Goal: Transaction & Acquisition: Purchase product/service

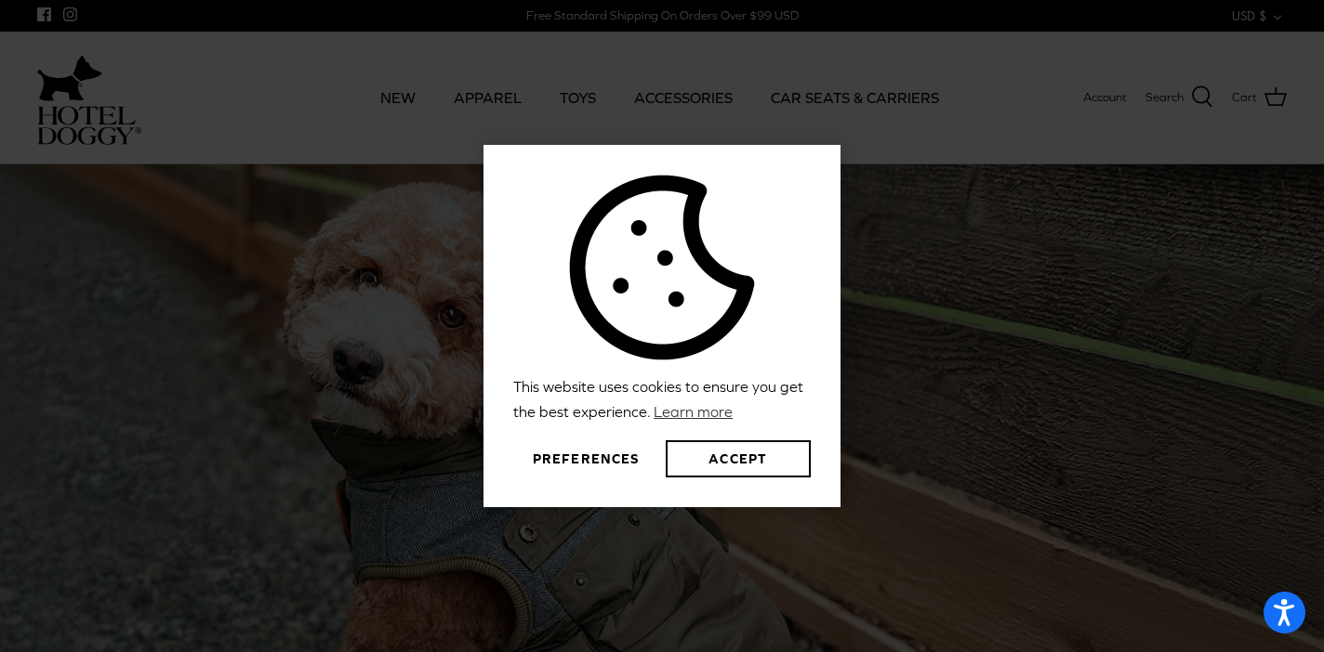
click at [614, 463] on button "Preferences" at bounding box center [585, 459] width 145 height 37
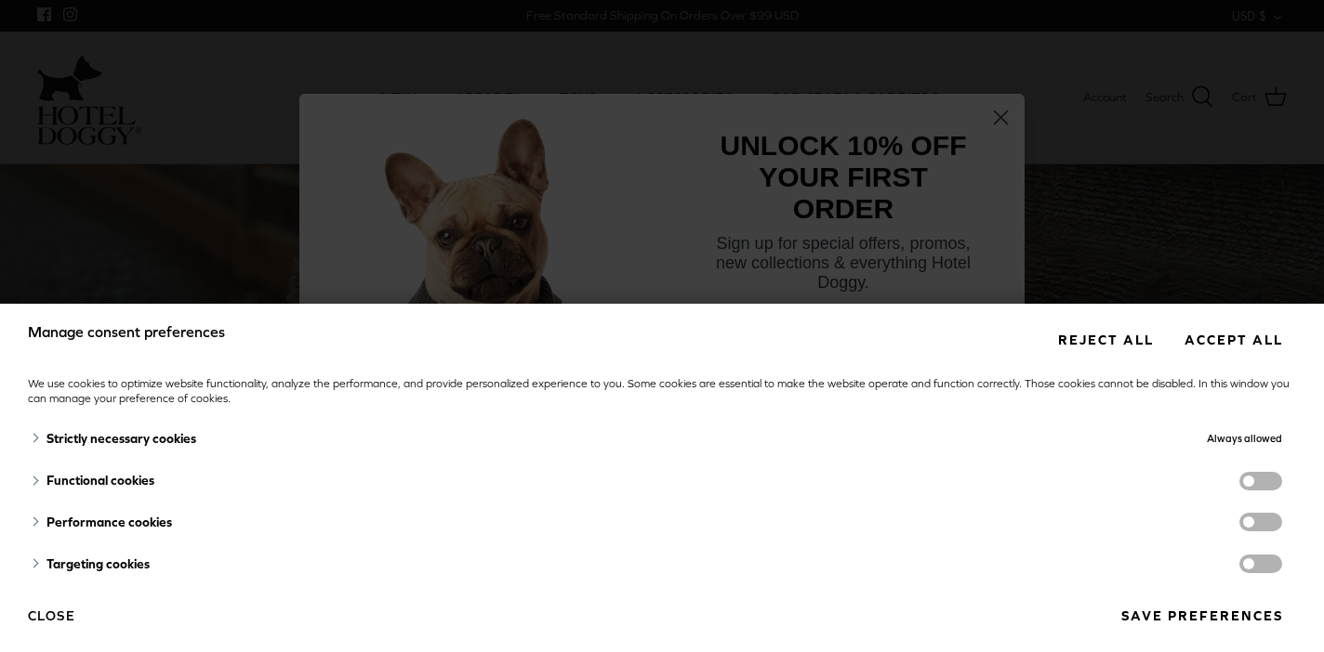
click at [1246, 477] on span "functionality cookies" at bounding box center [1260, 481] width 43 height 19
click at [1279, 483] on input "functionality cookies" at bounding box center [1279, 483] width 0 height 0
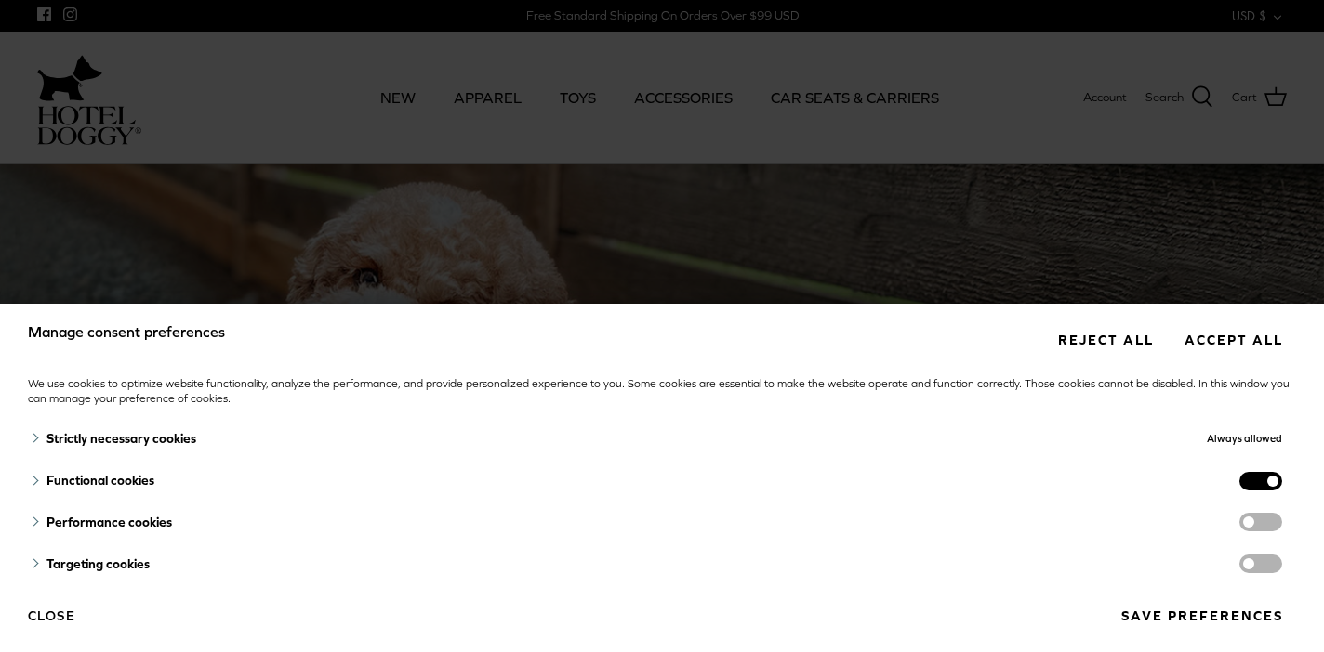
click at [1269, 477] on span "functionality cookies" at bounding box center [1260, 481] width 43 height 19
click at [1279, 483] on input "functionality cookies" at bounding box center [1279, 483] width 0 height 0
click at [1209, 615] on button "Save preferences" at bounding box center [1201, 616] width 189 height 34
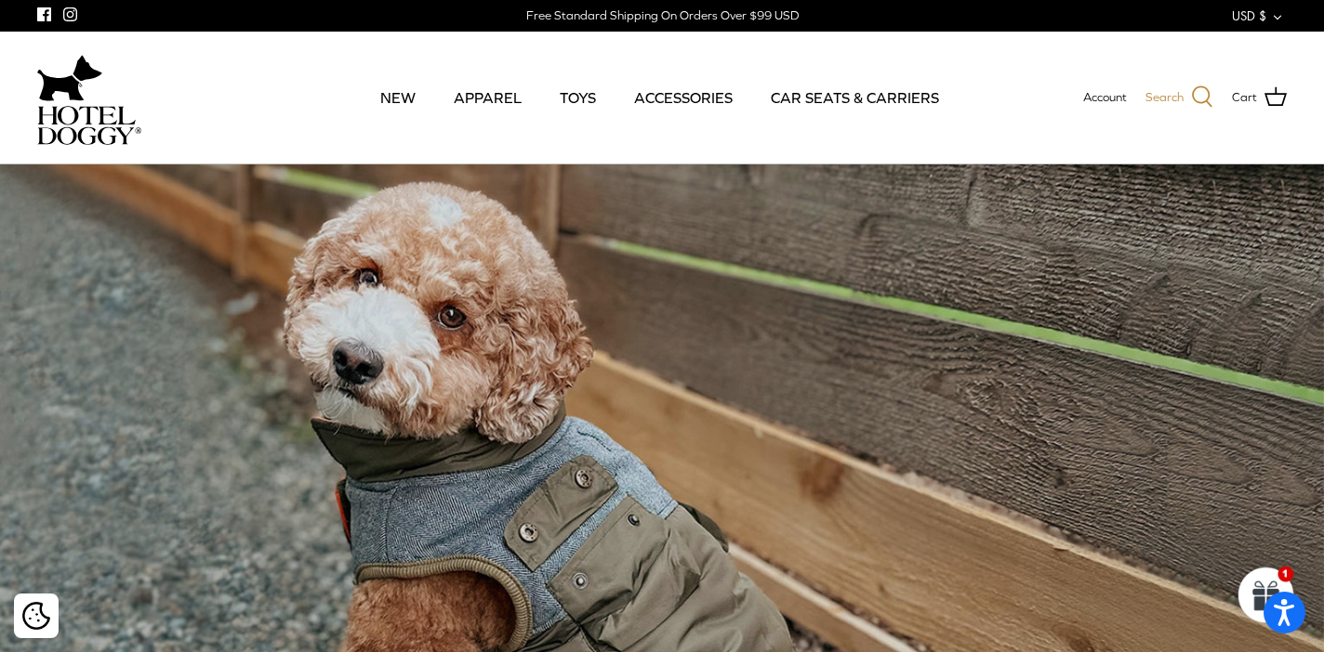
click at [1205, 94] on icon at bounding box center [1202, 97] width 22 height 22
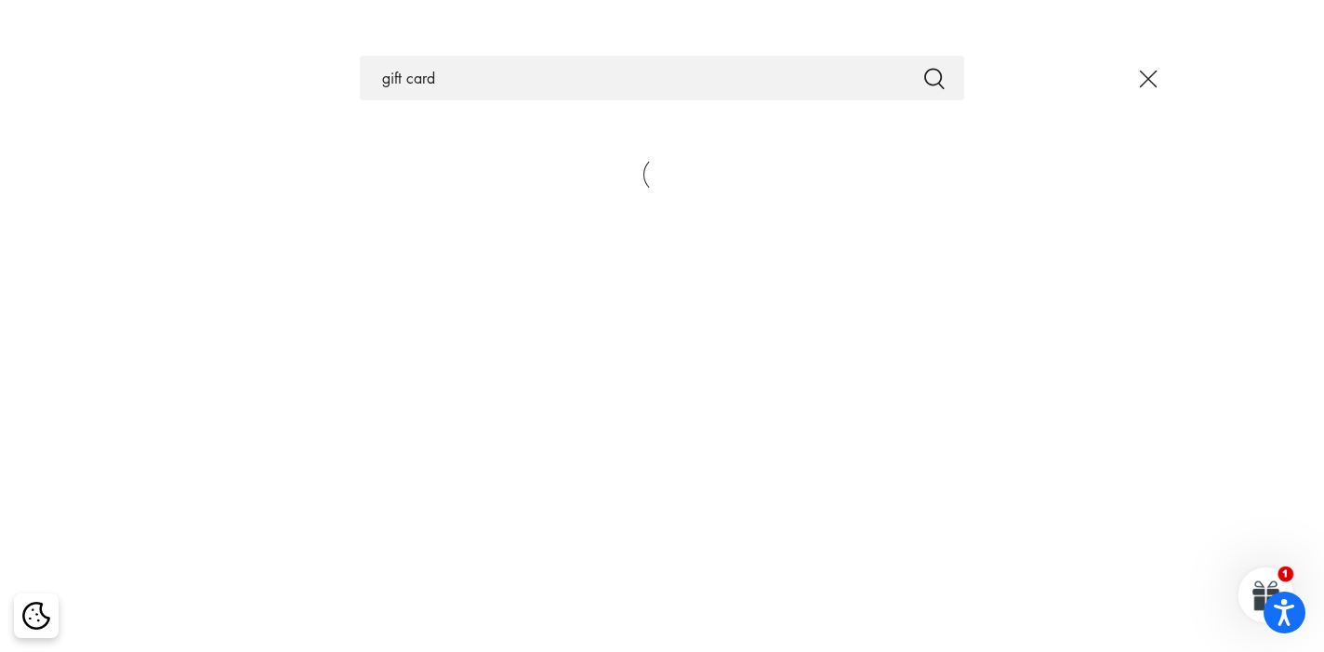
type input "gift card"
click at [923, 66] on button "Submit" at bounding box center [934, 78] width 22 height 24
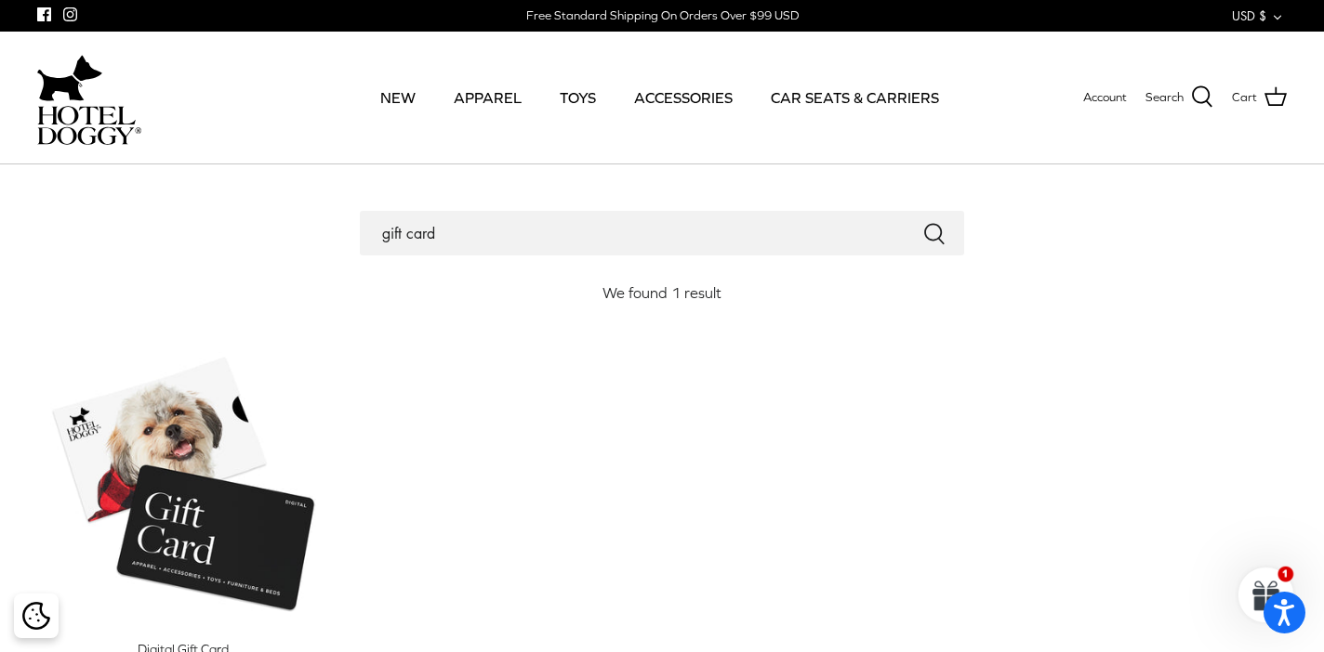
click at [64, 125] on img at bounding box center [89, 125] width 104 height 39
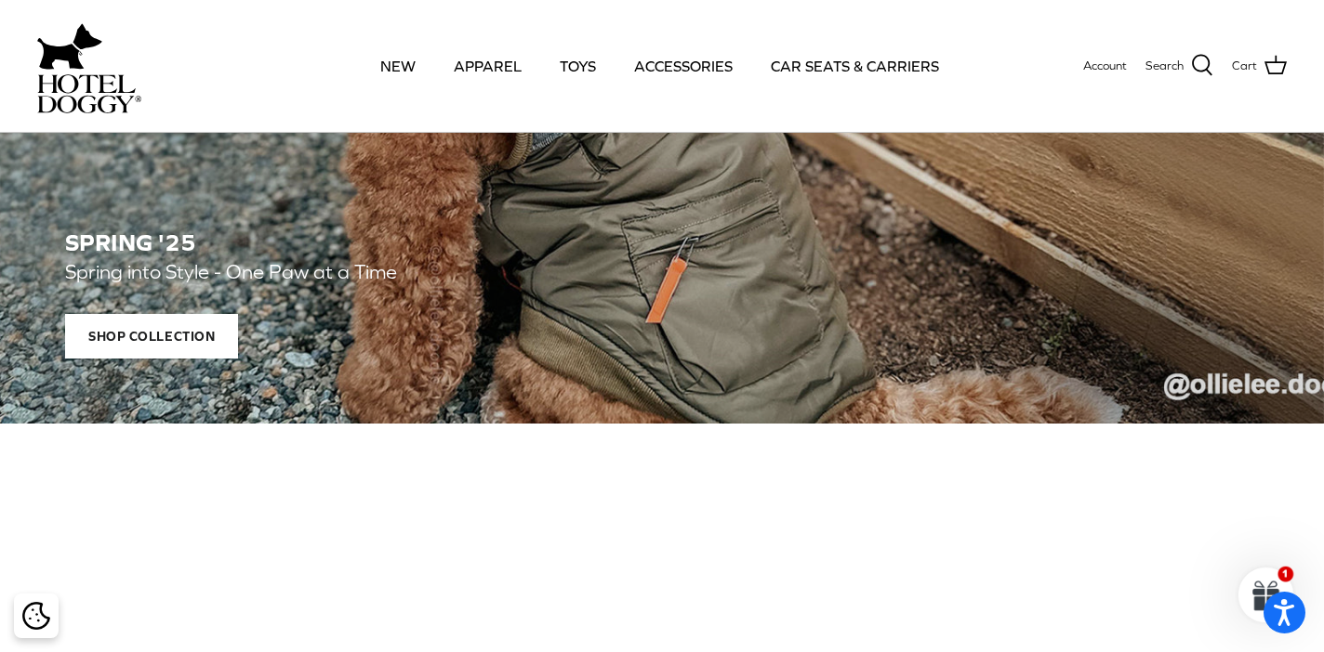
scroll to position [615, 0]
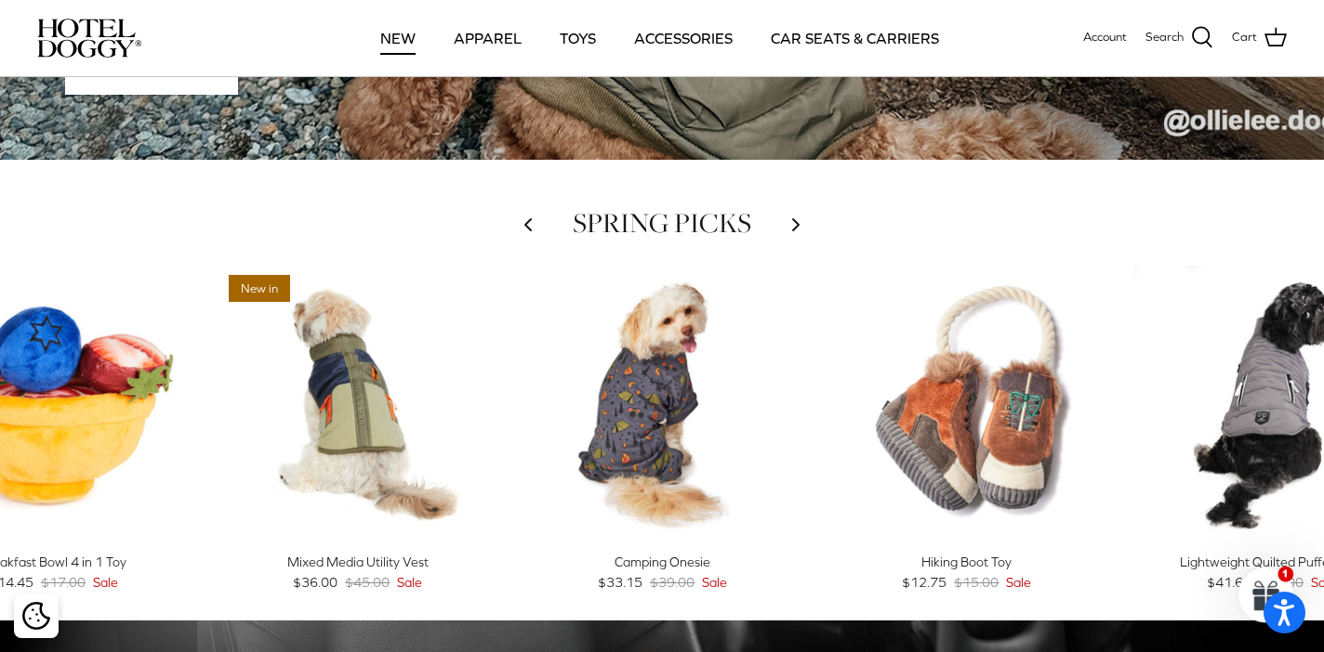
click at [396, 34] on link "NEW" at bounding box center [397, 38] width 69 height 63
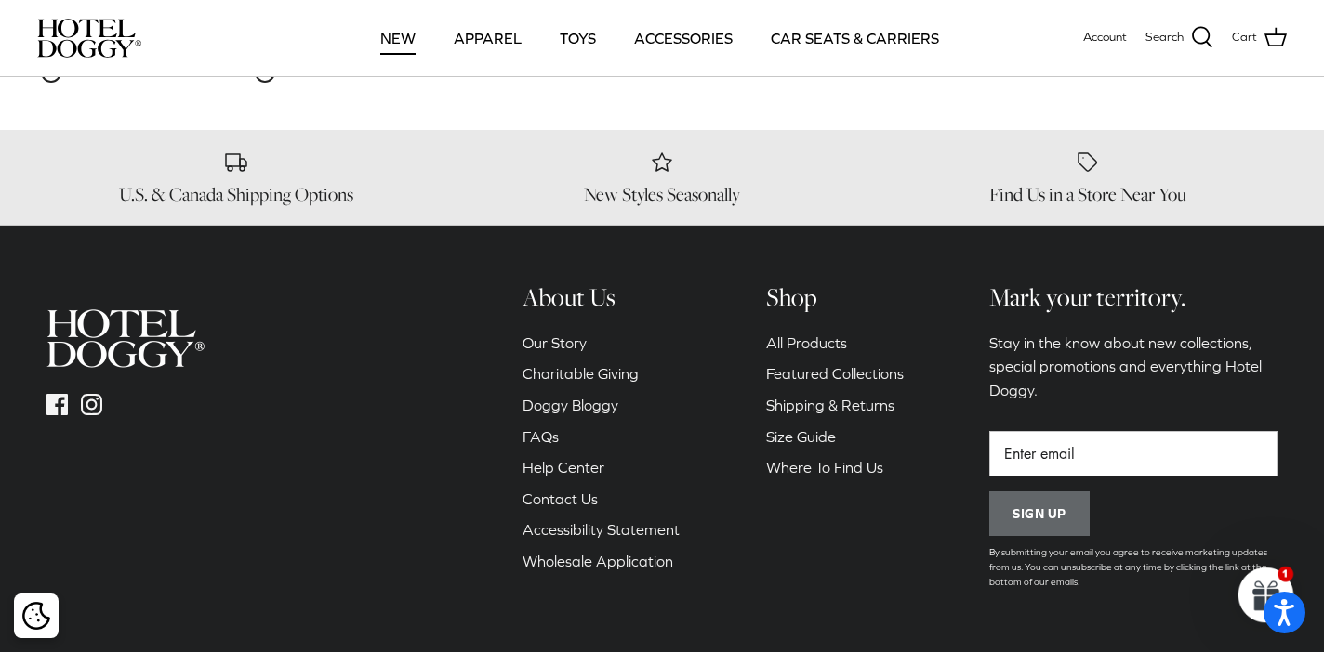
scroll to position [2974, 0]
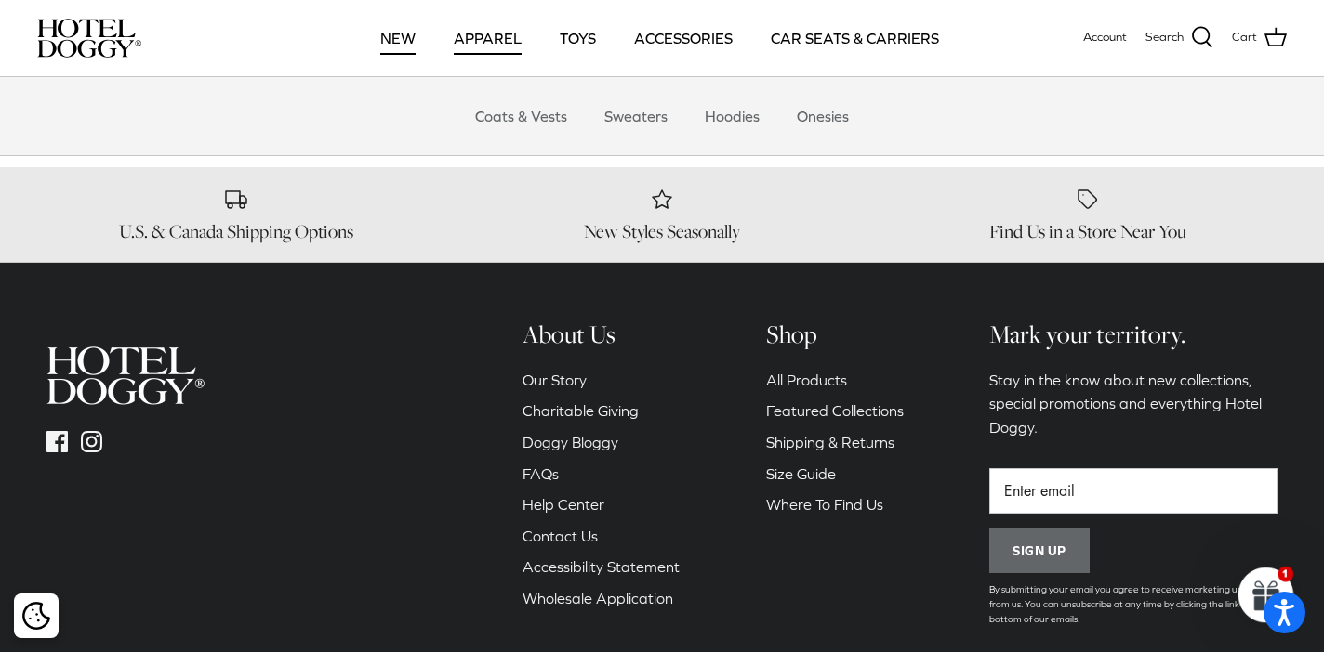
click at [507, 34] on link "APPAREL" at bounding box center [487, 38] width 101 height 63
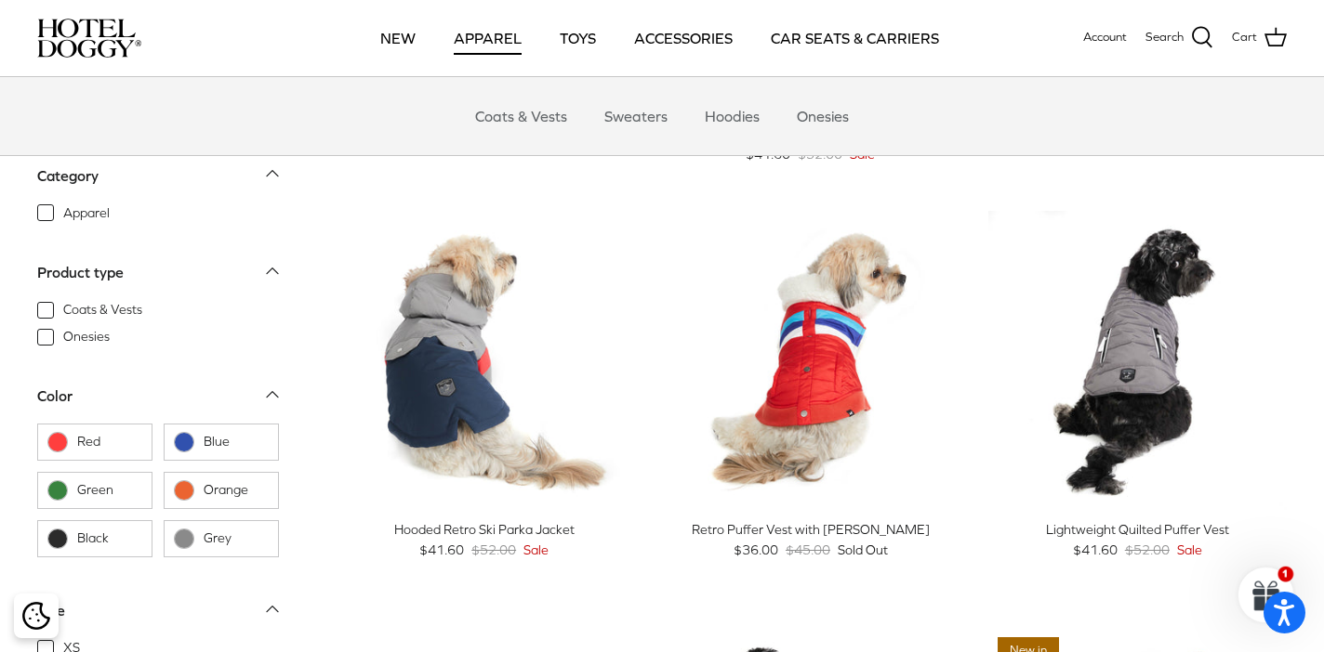
scroll to position [818, 0]
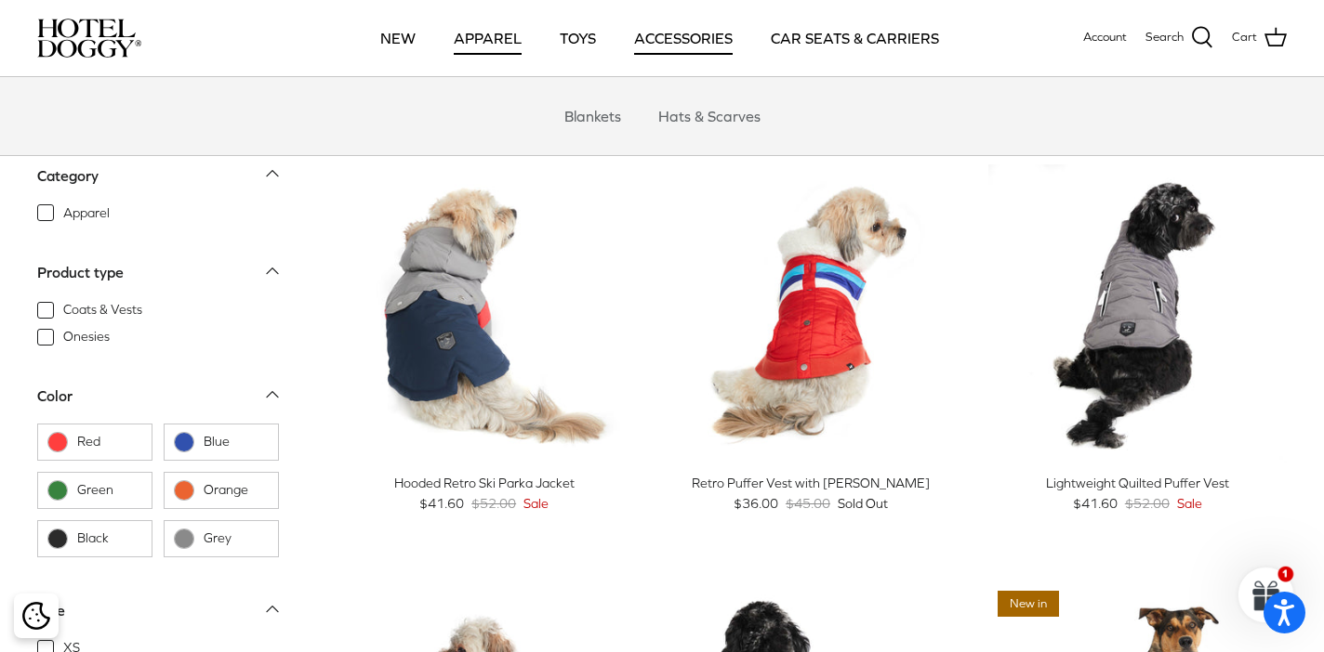
click at [660, 47] on link "ACCESSORIES" at bounding box center [683, 38] width 132 height 63
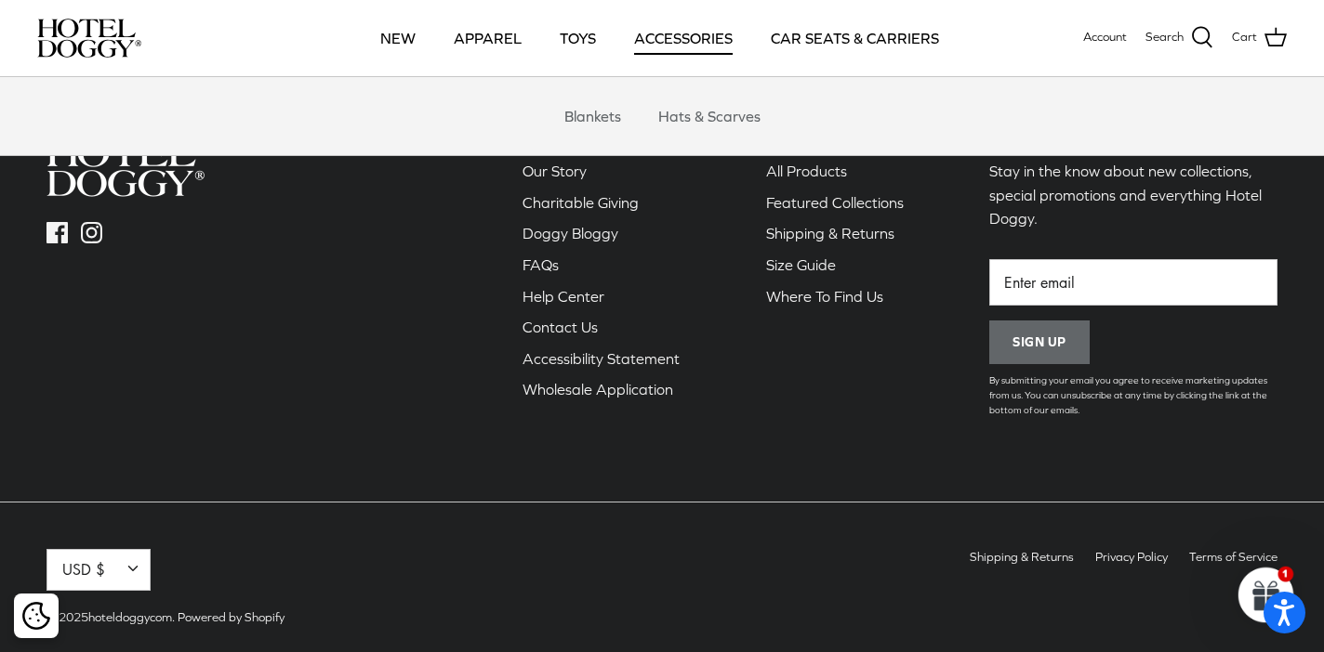
scroll to position [1409, 0]
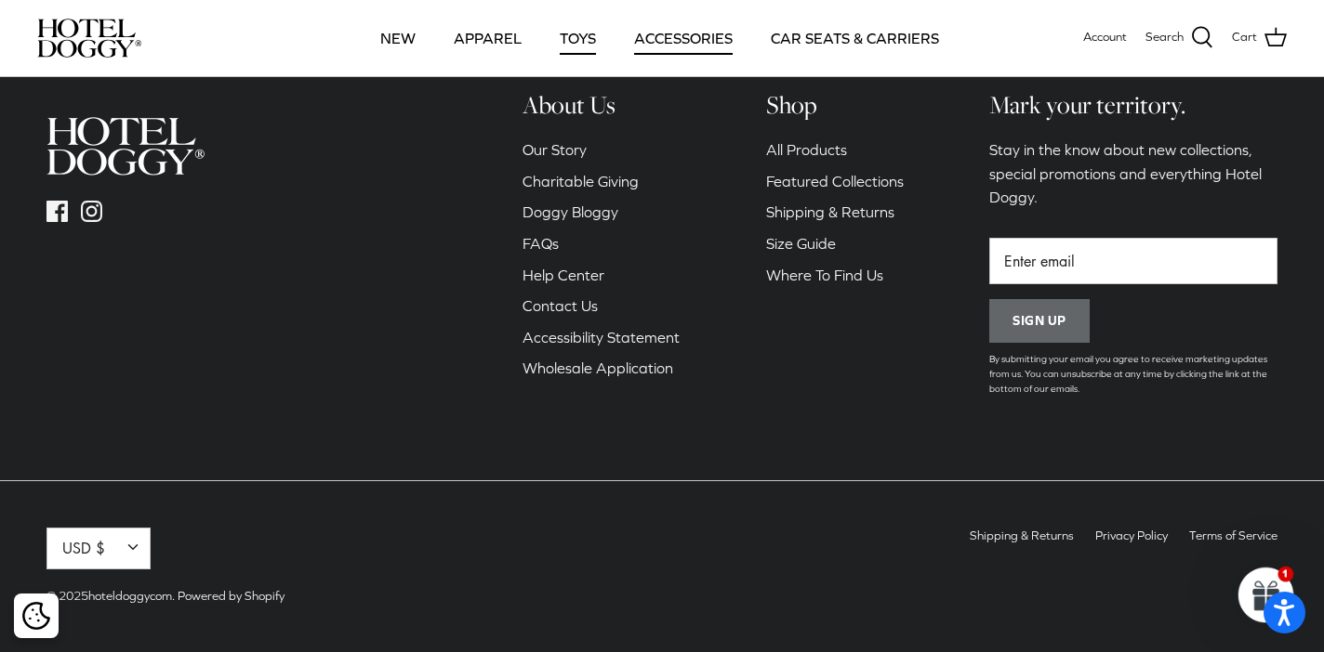
click at [588, 35] on link "TOYS" at bounding box center [578, 38] width 70 height 63
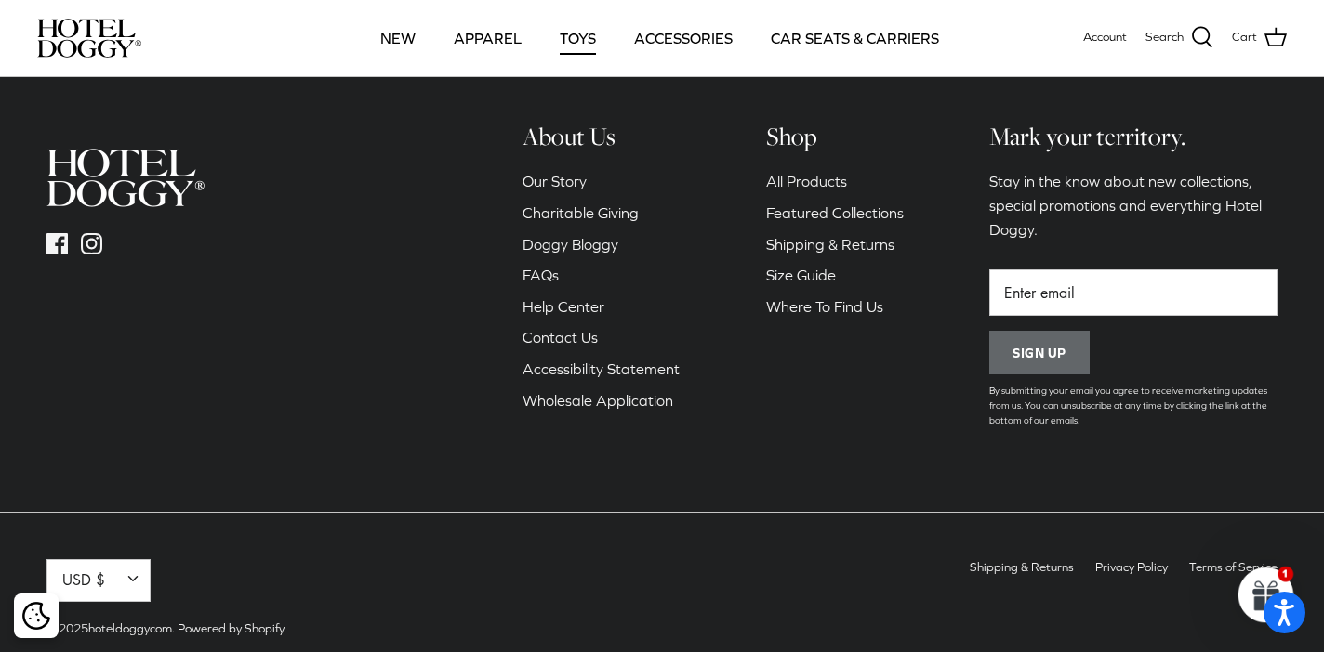
scroll to position [2597, 0]
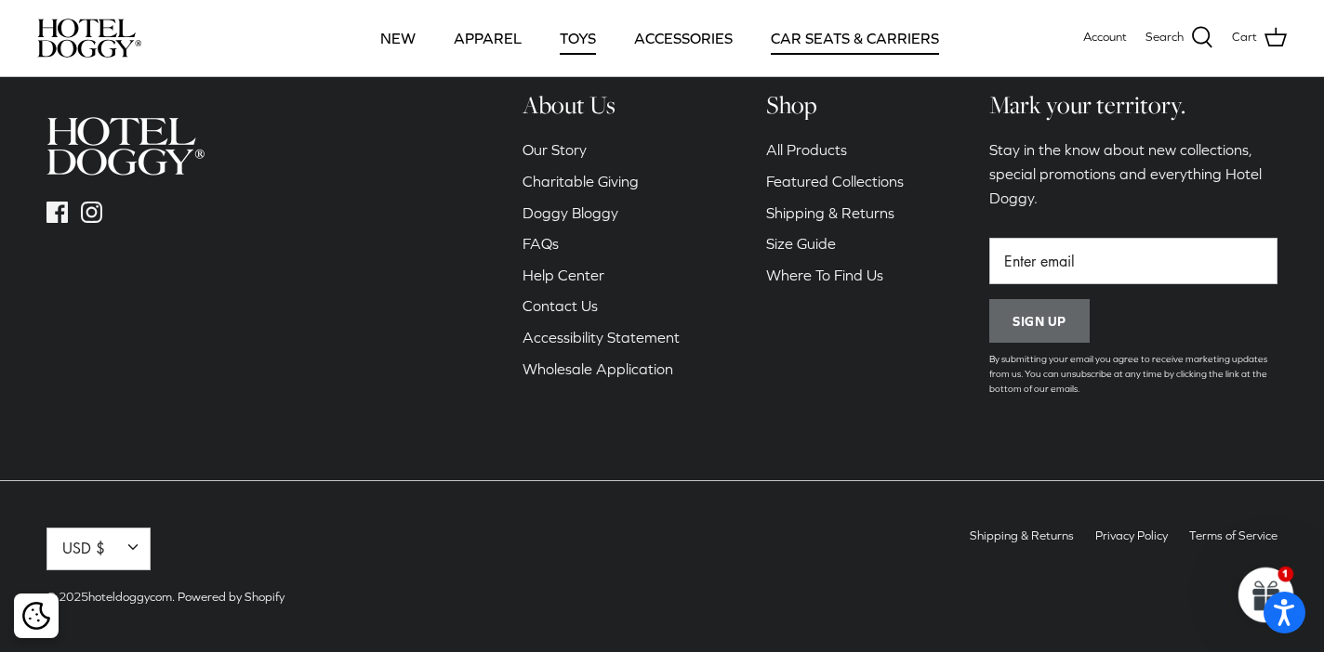
click at [842, 30] on link "CAR SEATS & CARRIERS" at bounding box center [855, 38] width 202 height 63
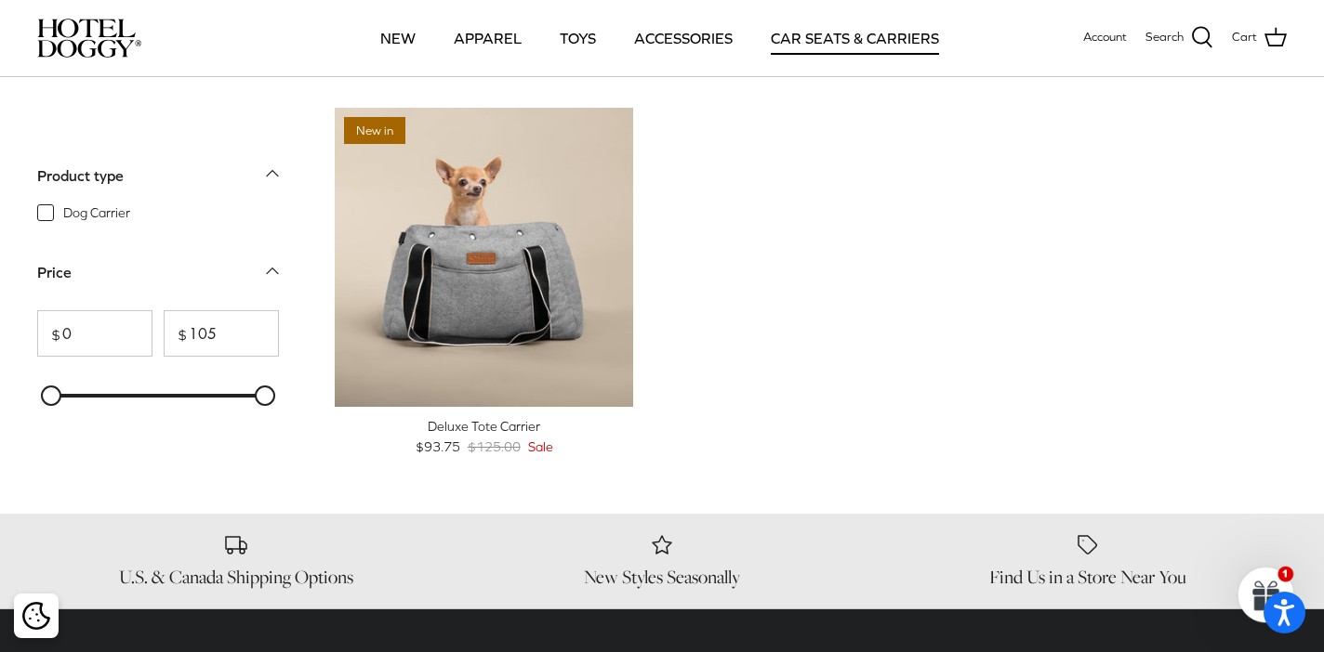
scroll to position [446, 0]
